Goal: Information Seeking & Learning: Compare options

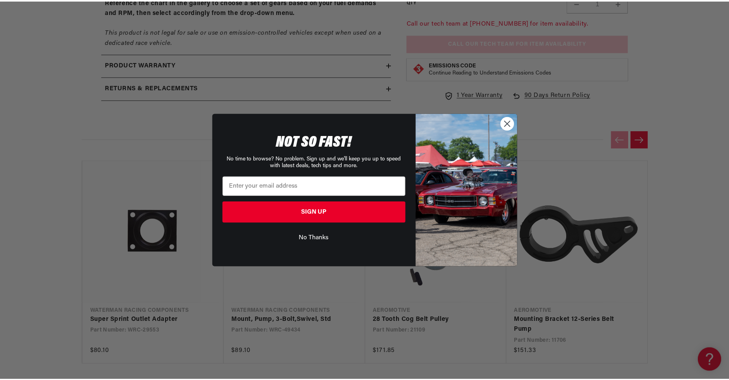
scroll to position [0, 447]
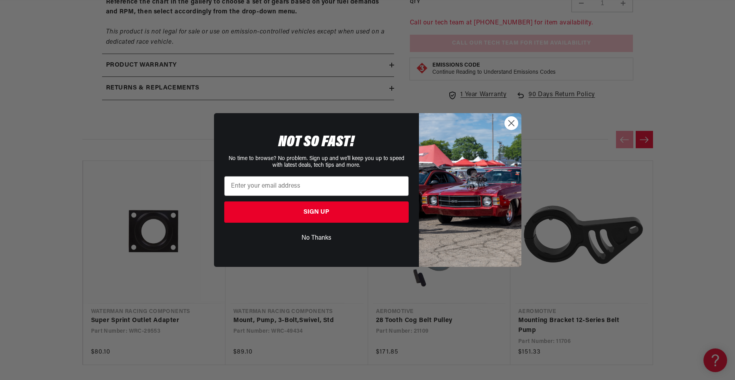
click at [509, 126] on circle "Close dialog" at bounding box center [511, 123] width 13 height 13
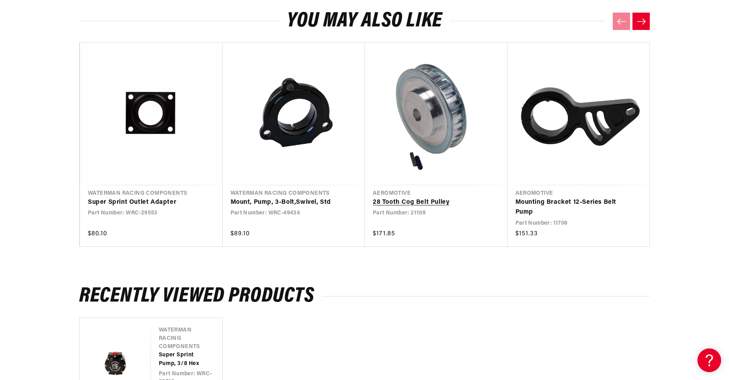
click at [463, 198] on link "28 Tooth Cog Belt Pulley" at bounding box center [432, 203] width 119 height 10
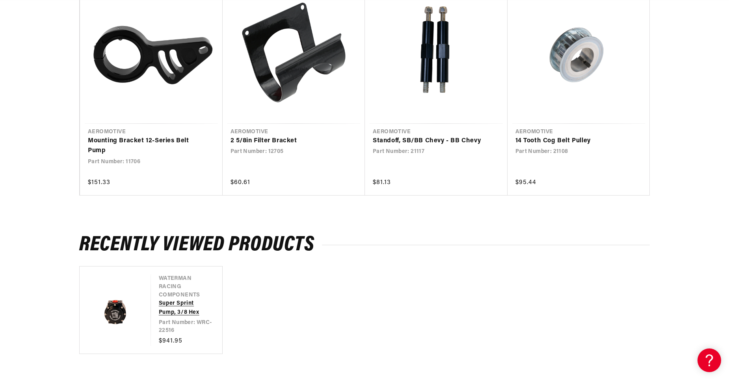
scroll to position [0, 894]
click at [159, 299] on link "Super Sprint Pump, 3/8 Hex" at bounding box center [183, 308] width 48 height 18
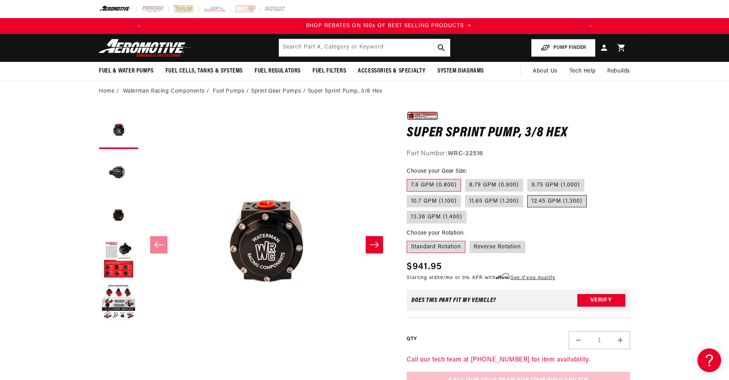
scroll to position [0, 447]
click at [419, 215] on label "13.36 GPM (1.400)" at bounding box center [437, 217] width 60 height 13
click at [591, 194] on input "13.36 GPM (1.400)" at bounding box center [591, 194] width 0 height 0
radio input "true"
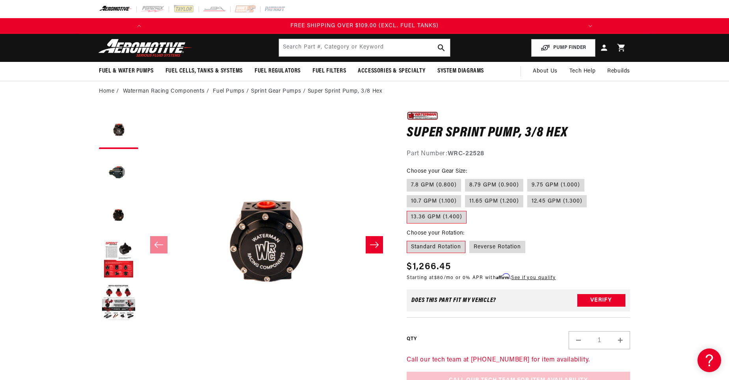
click at [432, 244] on label "Standard Rotation" at bounding box center [436, 247] width 59 height 13
click at [409, 240] on input "Standard Rotation" at bounding box center [409, 239] width 0 height 0
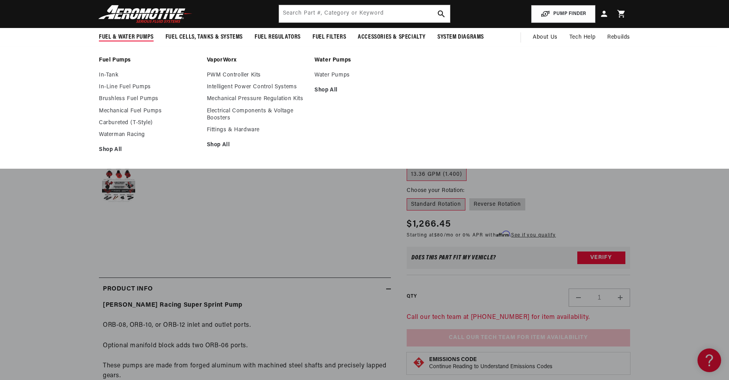
scroll to position [0, 447]
click at [134, 37] on span "Fuel & Water Pumps" at bounding box center [126, 37] width 55 height 8
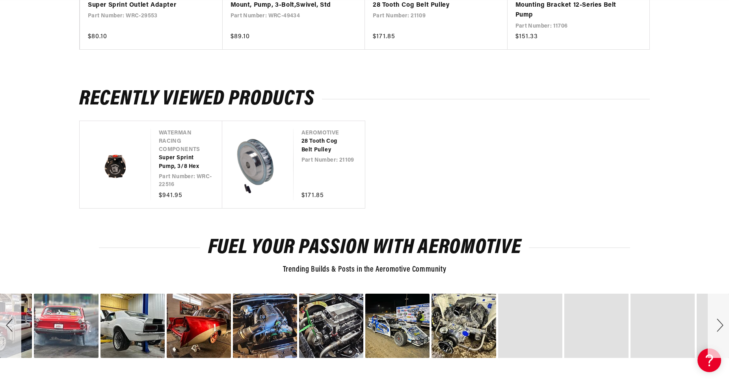
scroll to position [0, 0]
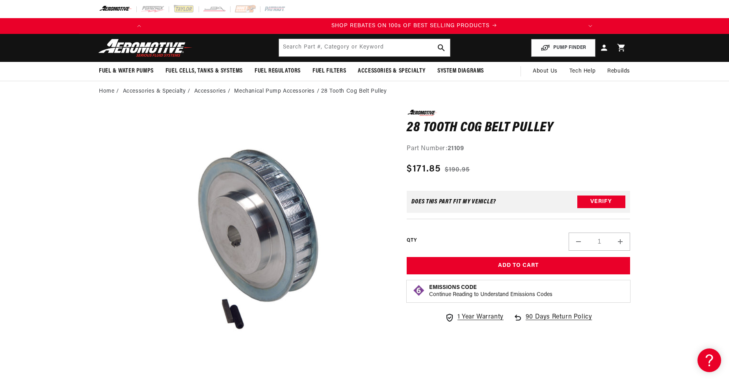
scroll to position [0, 447]
